Goal: Information Seeking & Learning: Learn about a topic

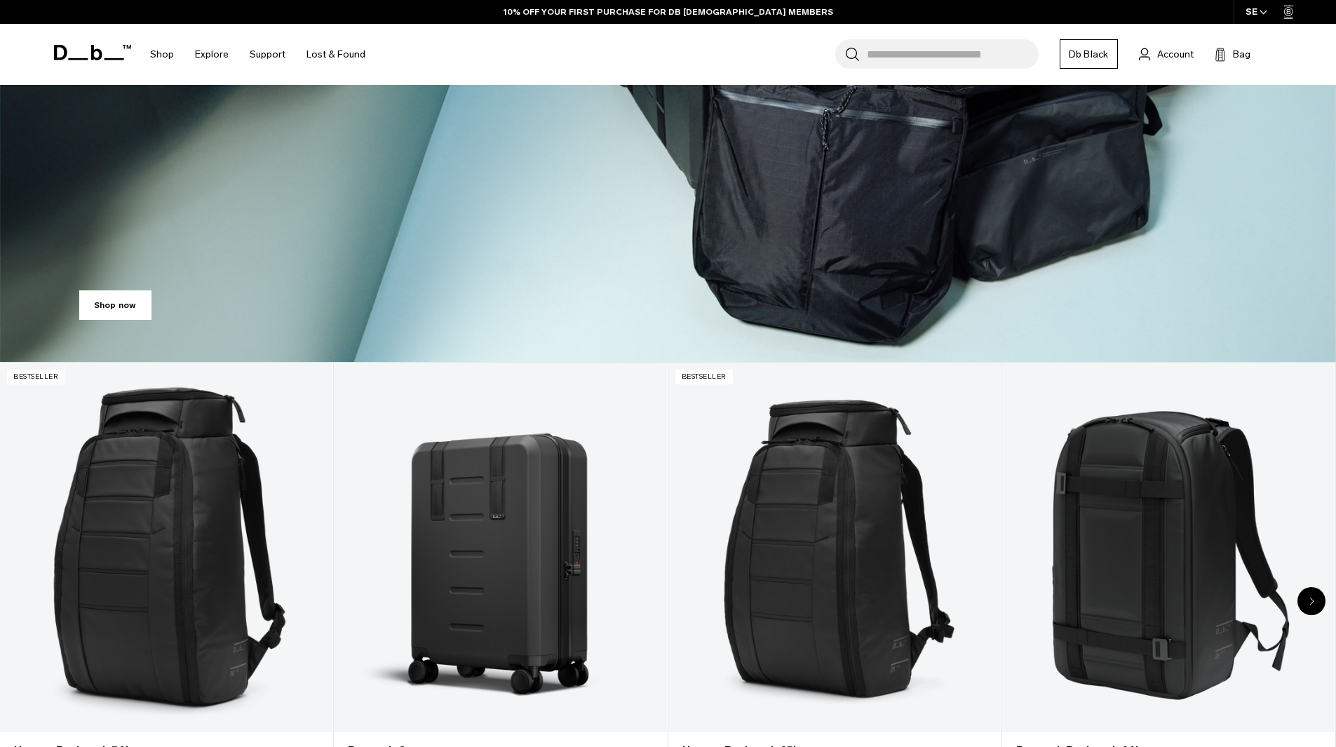
scroll to position [631, 0]
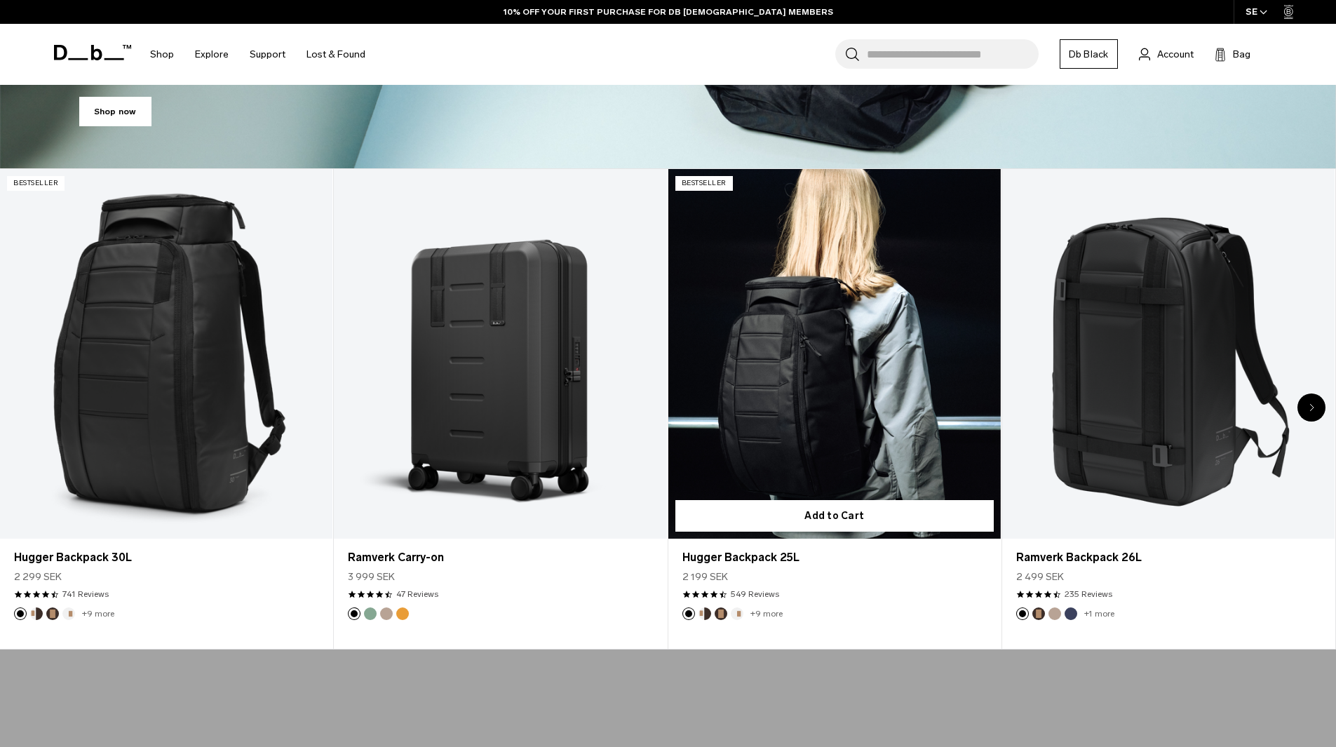
click at [729, 304] on link "Hugger Backpack 25L" at bounding box center [834, 354] width 332 height 370
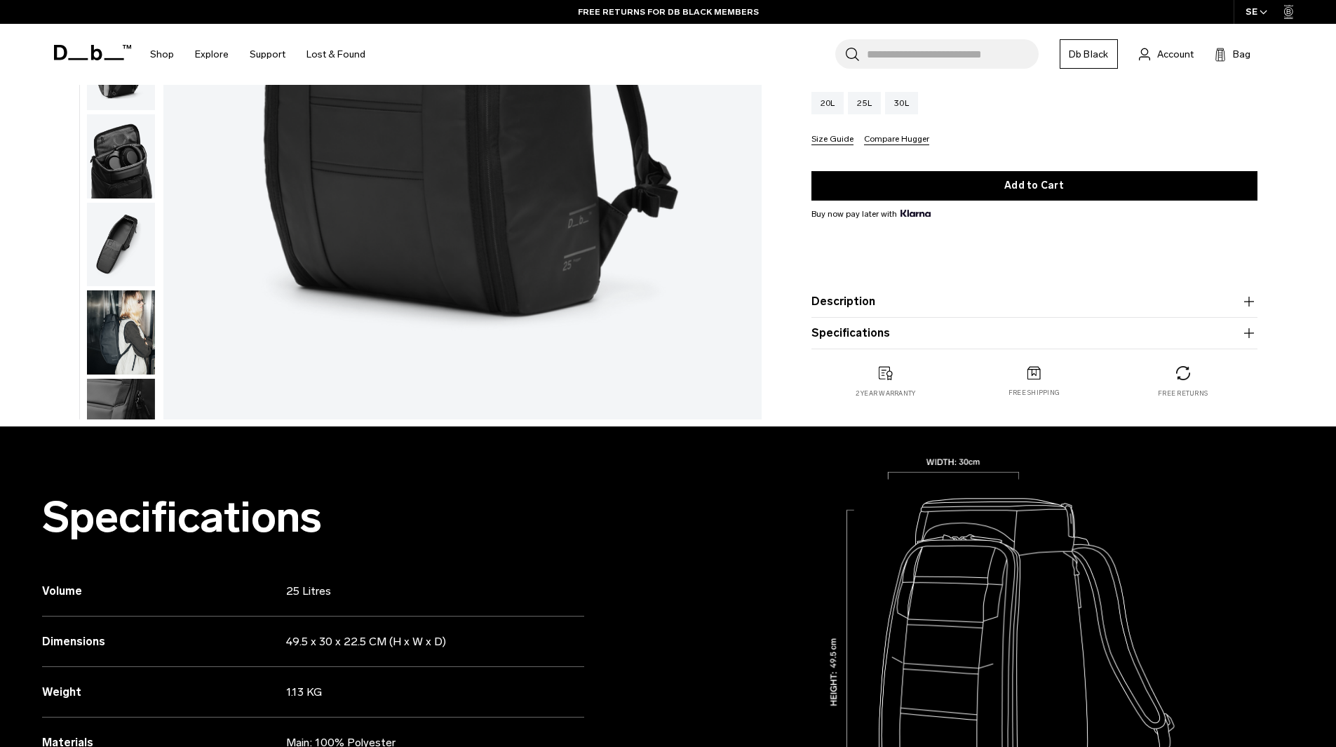
scroll to position [421, 0]
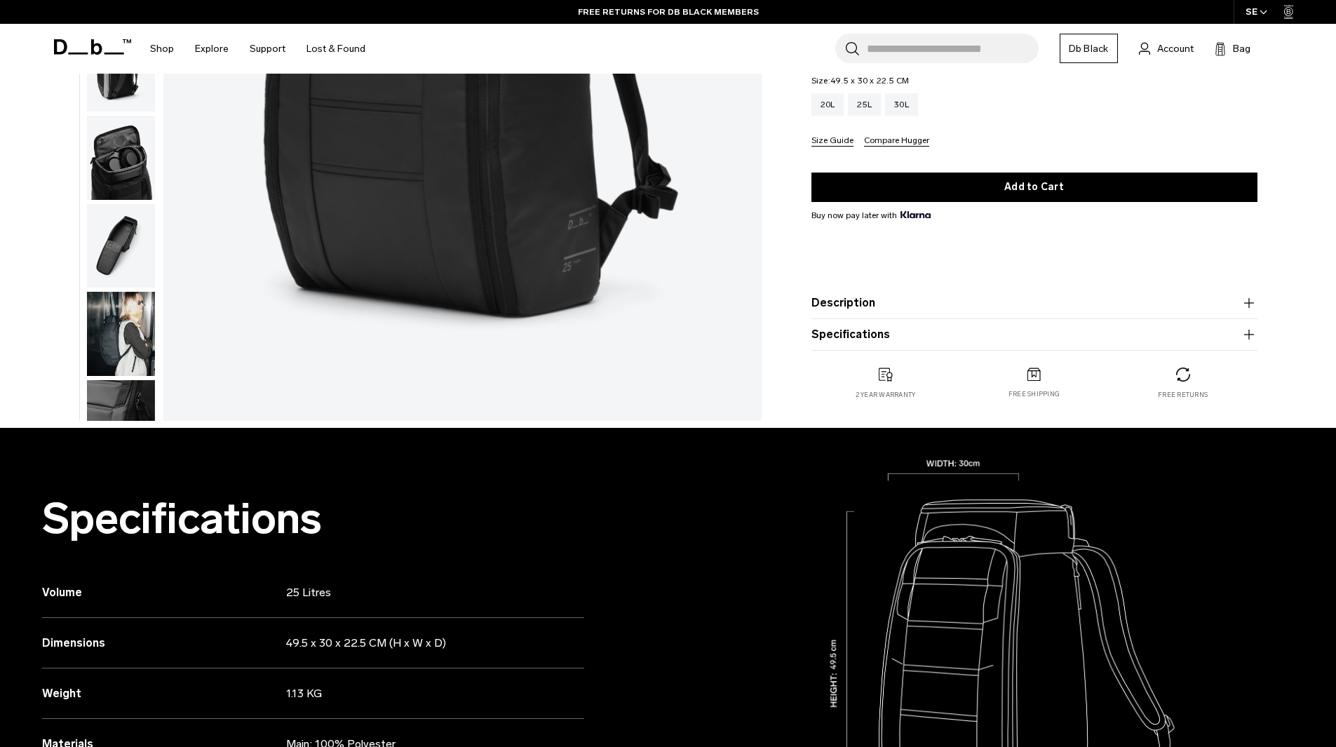
click at [1247, 302] on icon "button" at bounding box center [1248, 303] width 17 height 17
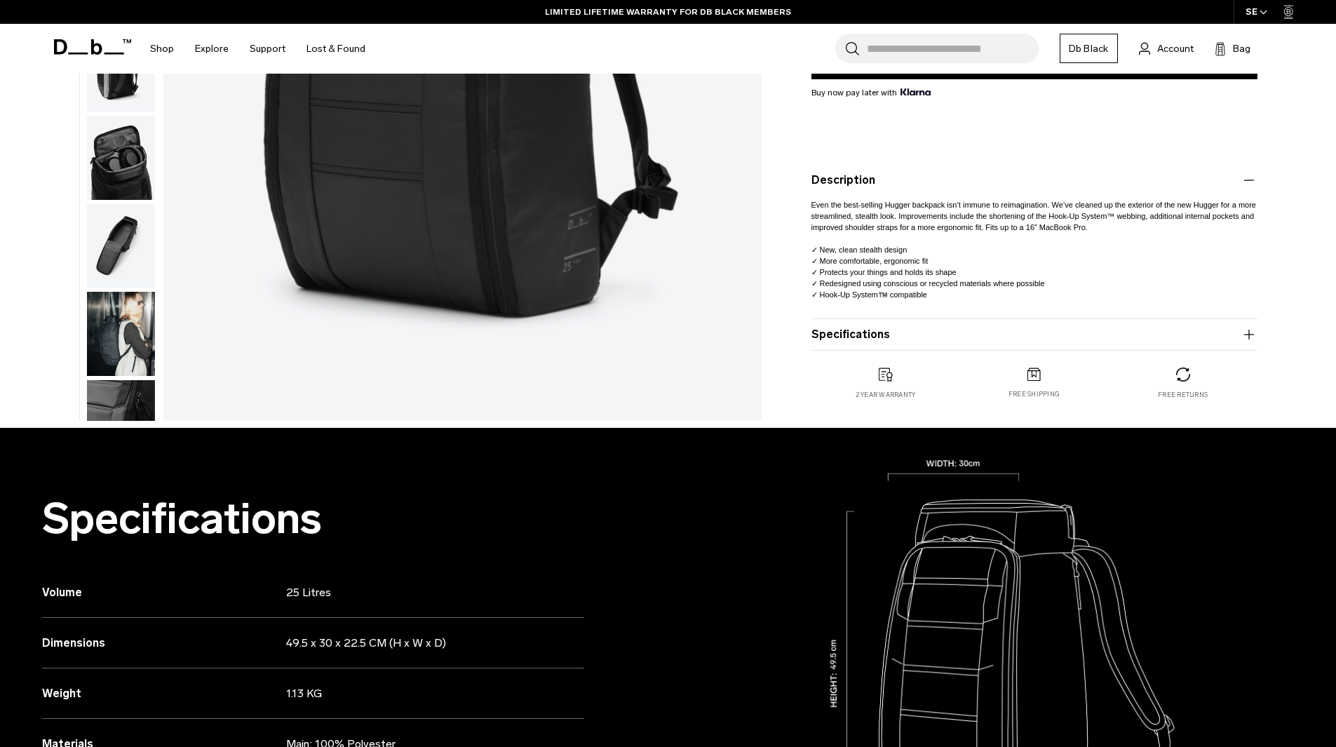
click at [1245, 182] on icon "button" at bounding box center [1248, 180] width 17 height 17
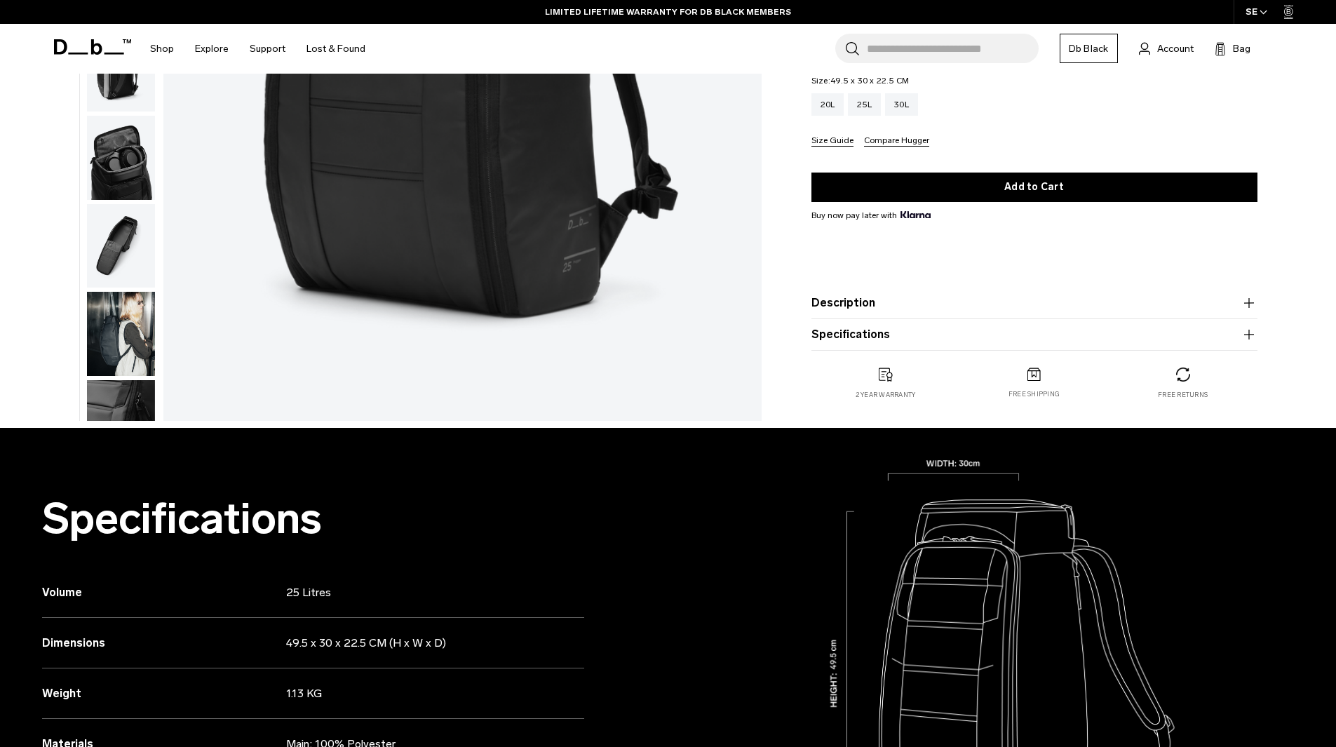
click at [1242, 339] on icon "button" at bounding box center [1248, 334] width 17 height 17
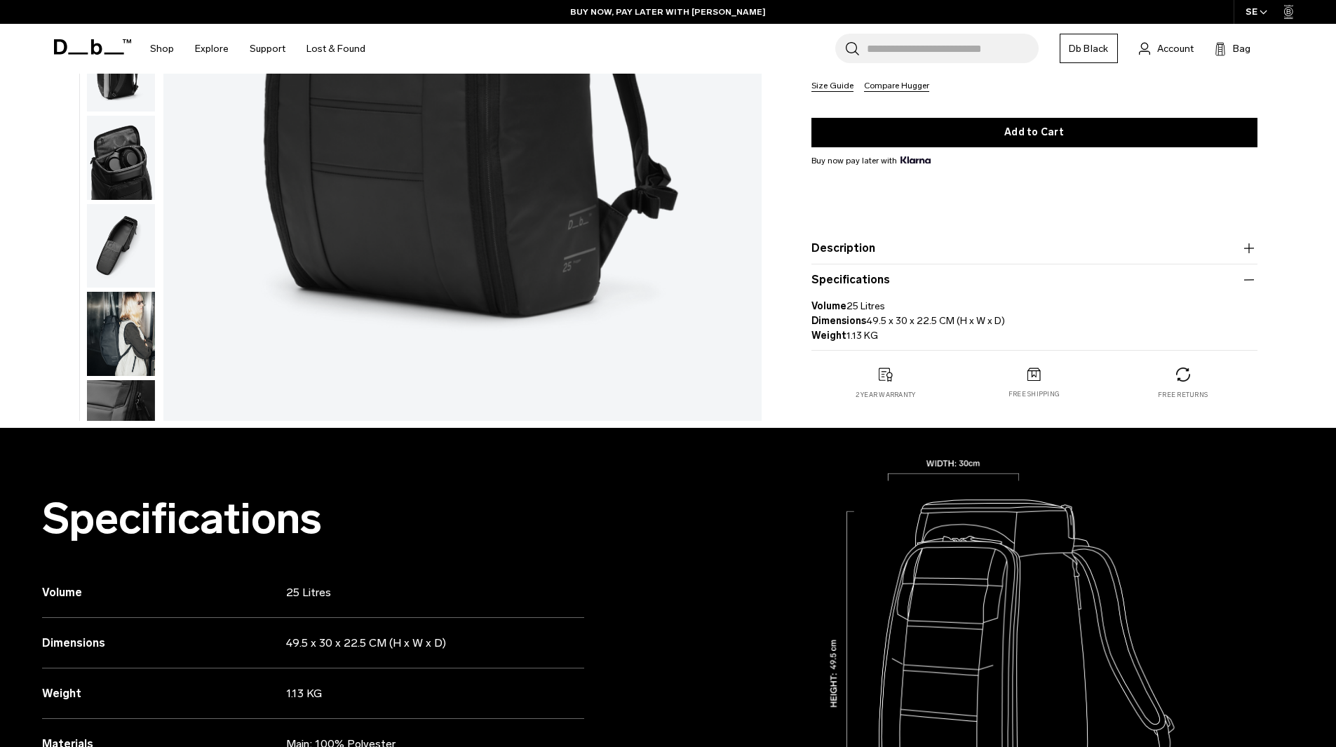
click at [1245, 282] on icon "button" at bounding box center [1248, 279] width 17 height 17
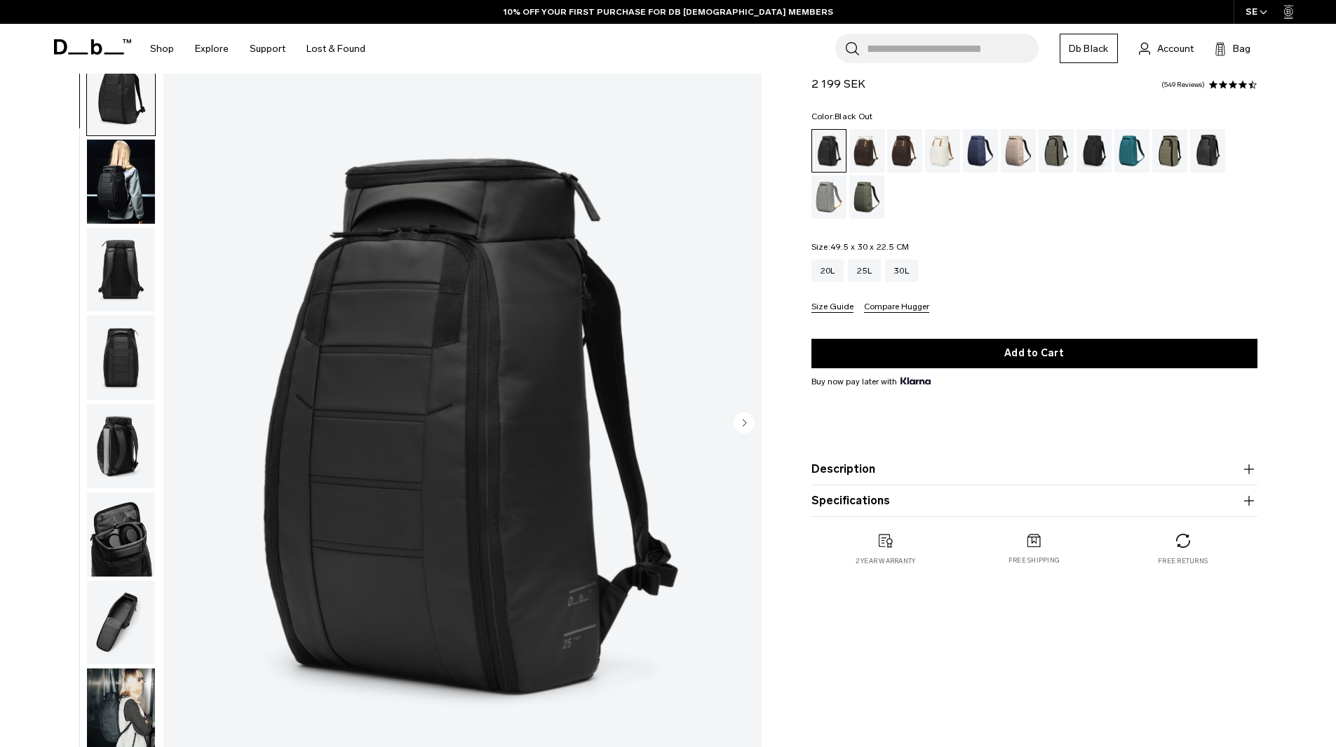
scroll to position [70, 0]
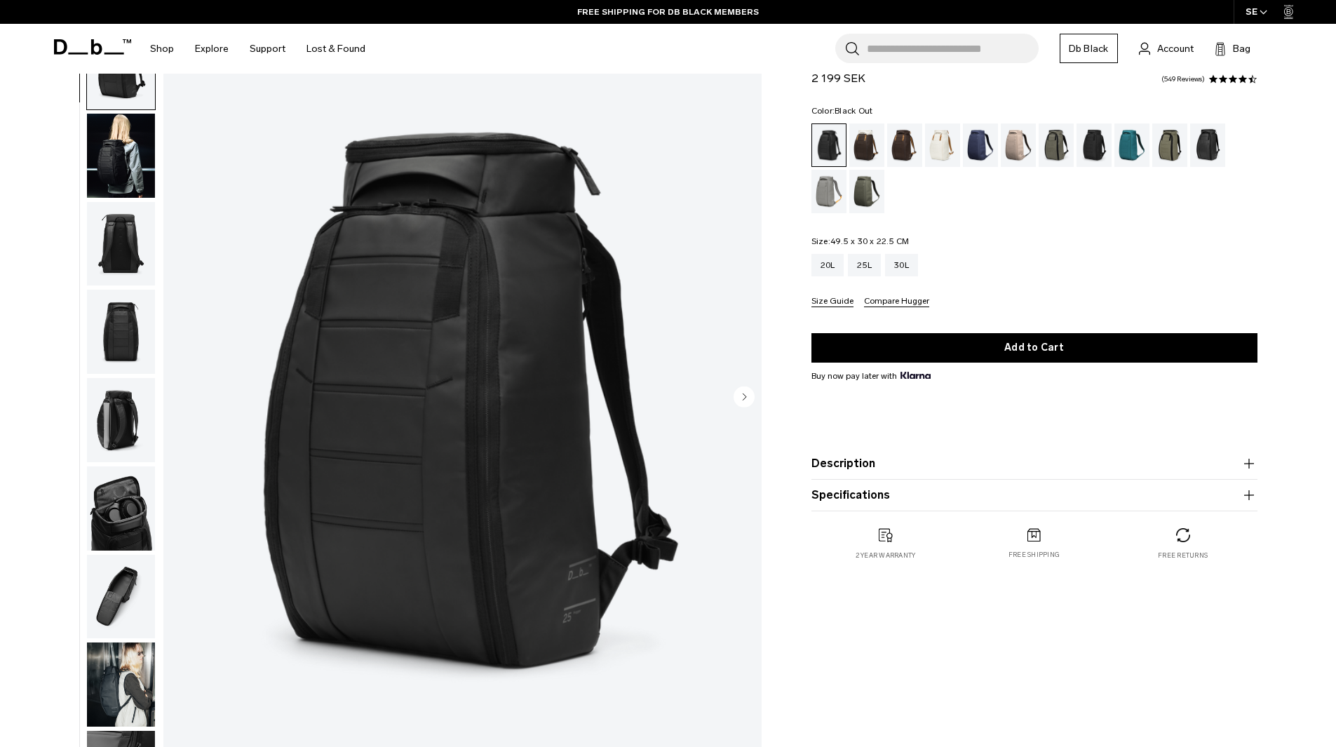
click at [1247, 464] on icon "button" at bounding box center [1248, 463] width 17 height 17
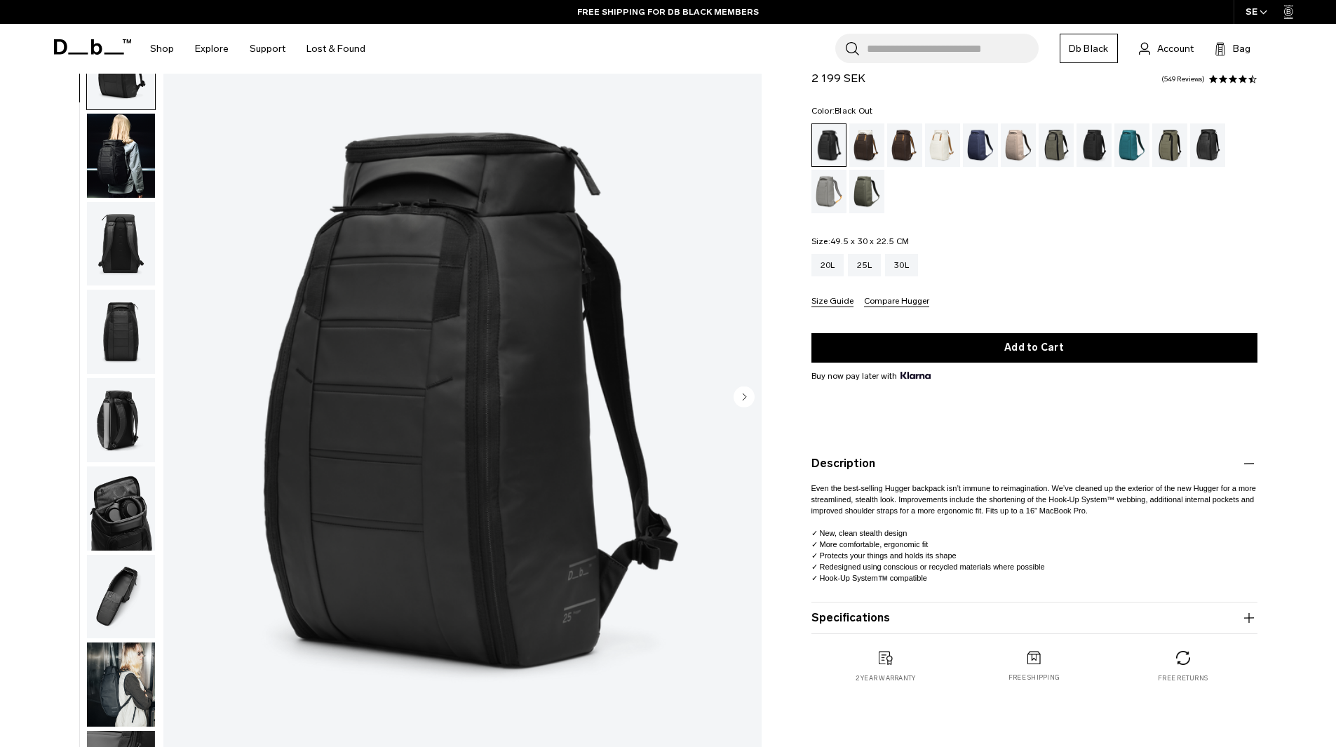
click at [1246, 463] on icon "button" at bounding box center [1248, 463] width 17 height 17
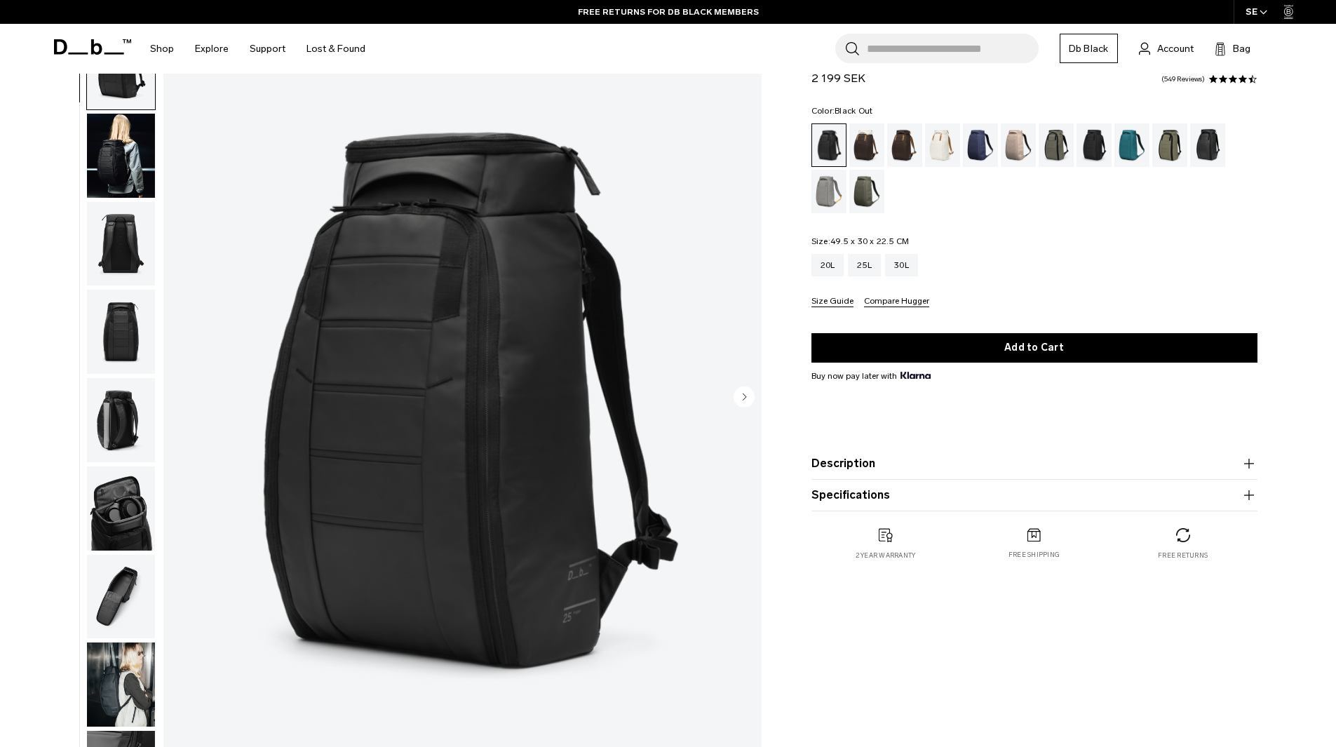
click at [1250, 497] on icon "button" at bounding box center [1248, 495] width 17 height 17
